Goal: Information Seeking & Learning: Understand process/instructions

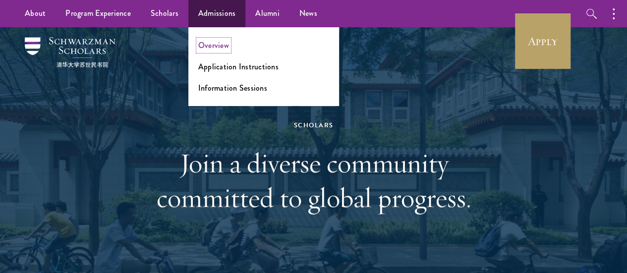
click at [220, 44] on link "Overview" at bounding box center [213, 45] width 31 height 11
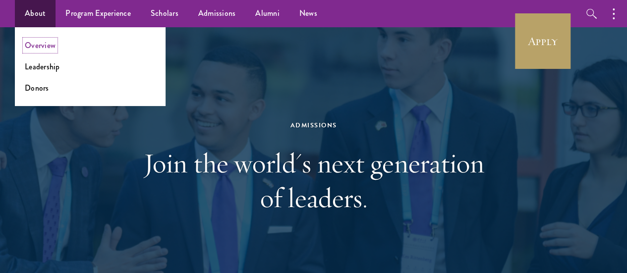
click at [45, 44] on link "Overview" at bounding box center [40, 45] width 31 height 11
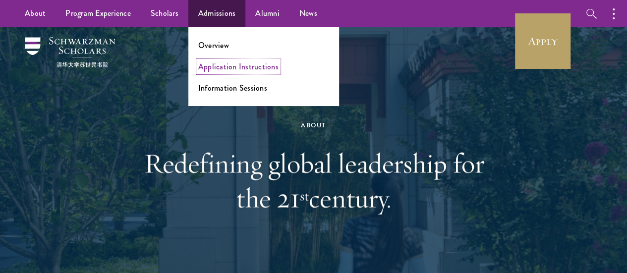
click at [223, 63] on link "Application Instructions" at bounding box center [238, 66] width 80 height 11
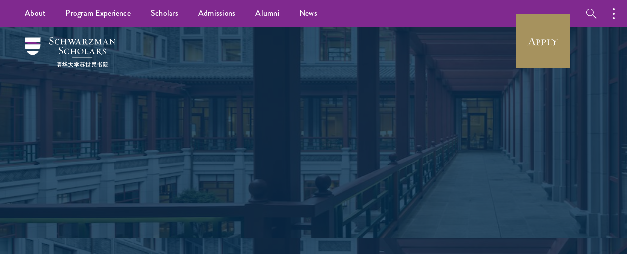
click at [540, 49] on link "Apply" at bounding box center [543, 41] width 56 height 56
